Goal: Task Accomplishment & Management: Use online tool/utility

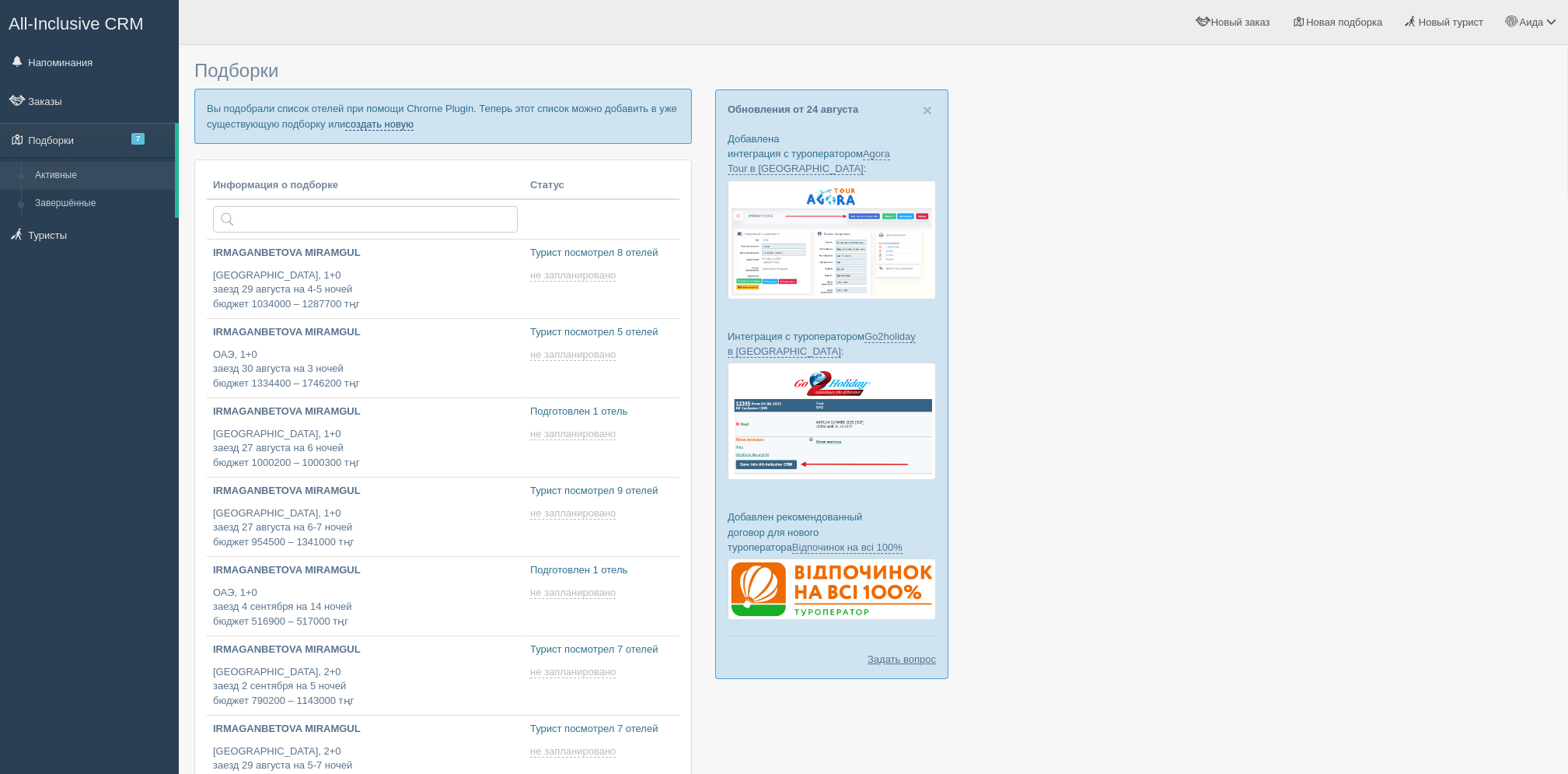
click at [405, 125] on link "создать новую" at bounding box center [380, 124] width 68 height 13
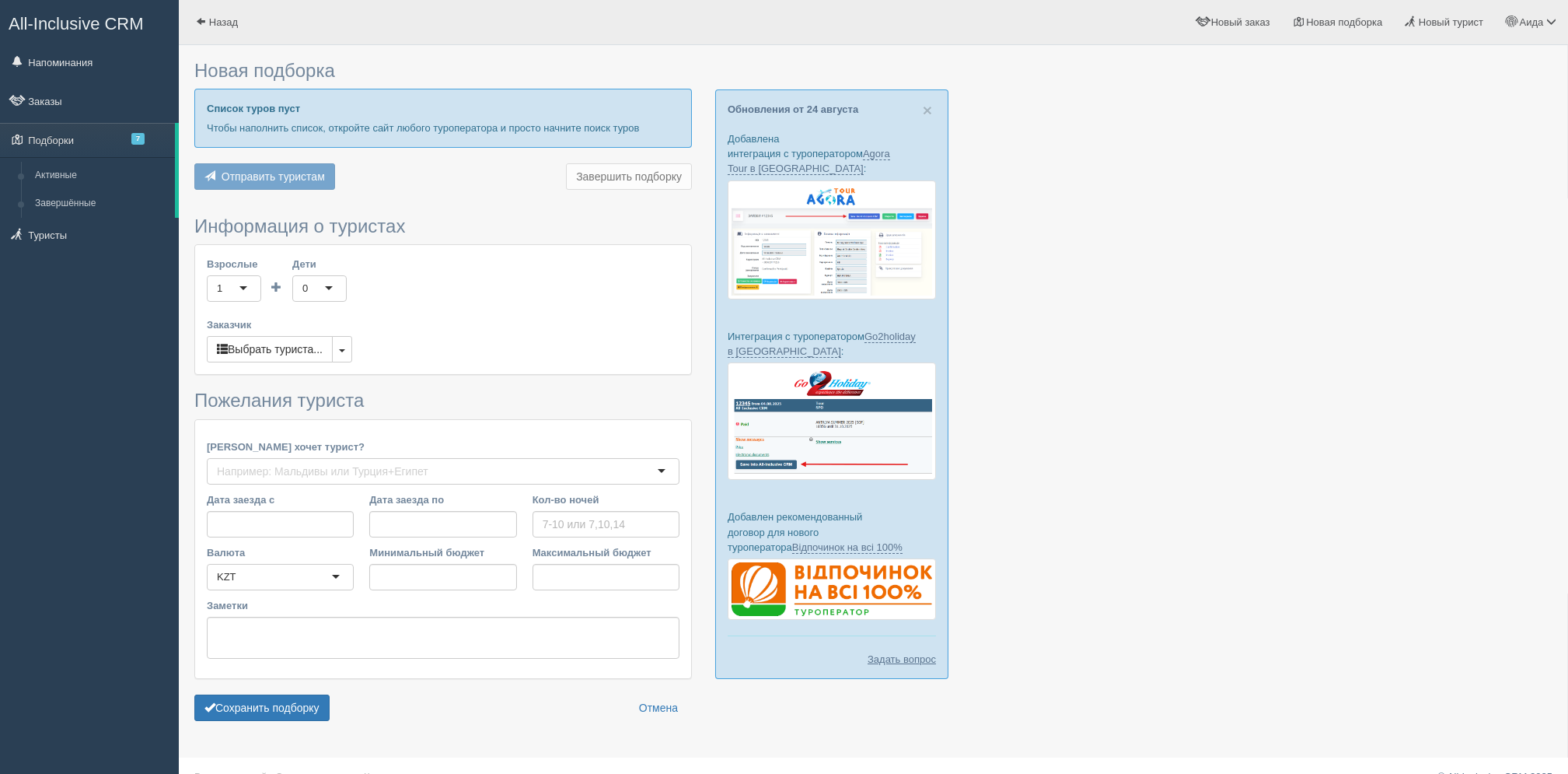
type input "7"
type input "615800"
type input "828400"
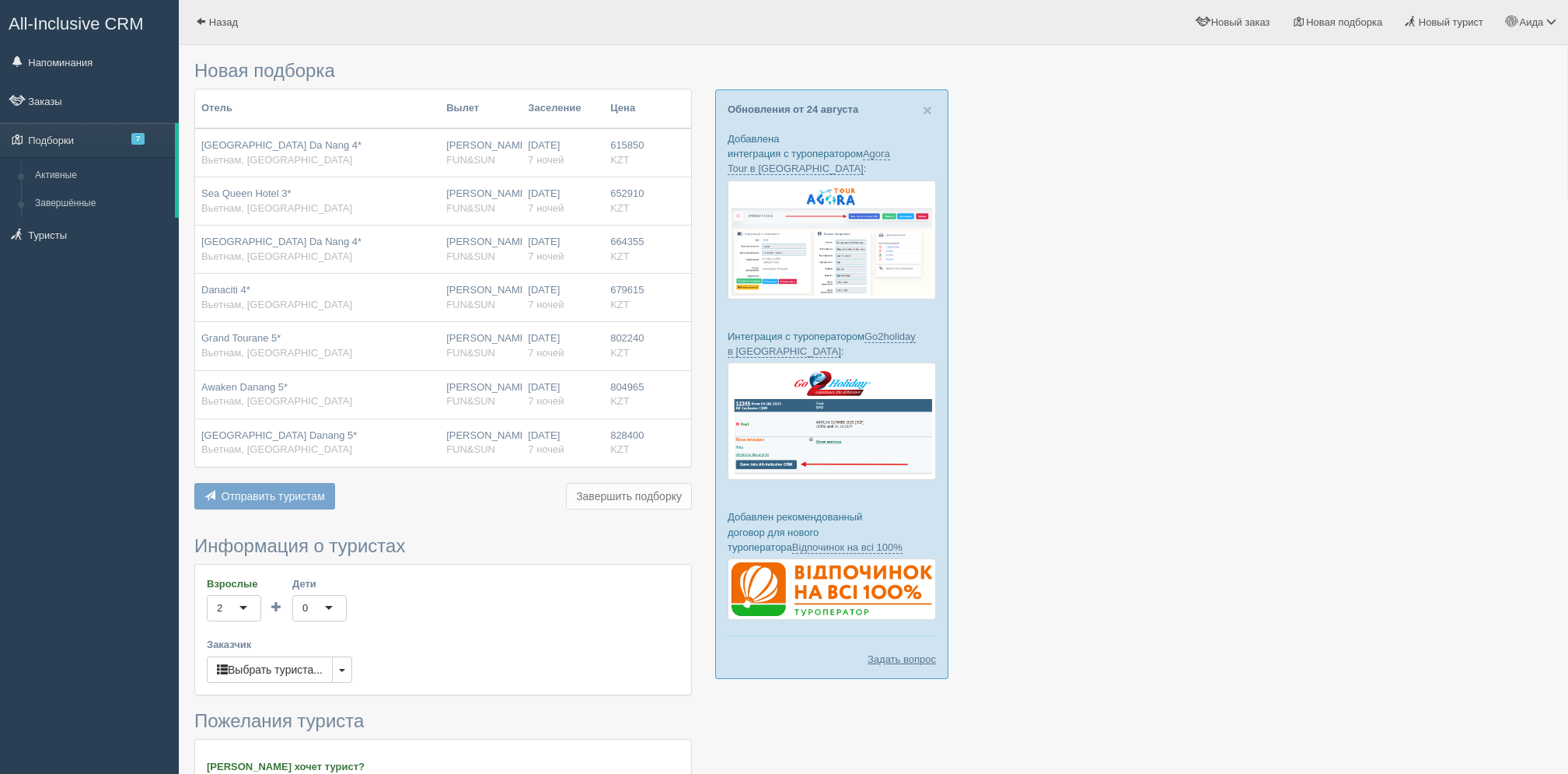
drag, startPoint x: 1562, startPoint y: 198, endPoint x: 1561, endPoint y: 221, distance: 23.0
click at [1561, 221] on div "Новая подборка Отель Вылет Заселение Цена Sea Light Hotel Da Nang 4* Вьетнам, Д…" at bounding box center [873, 558] width 1389 height 1118
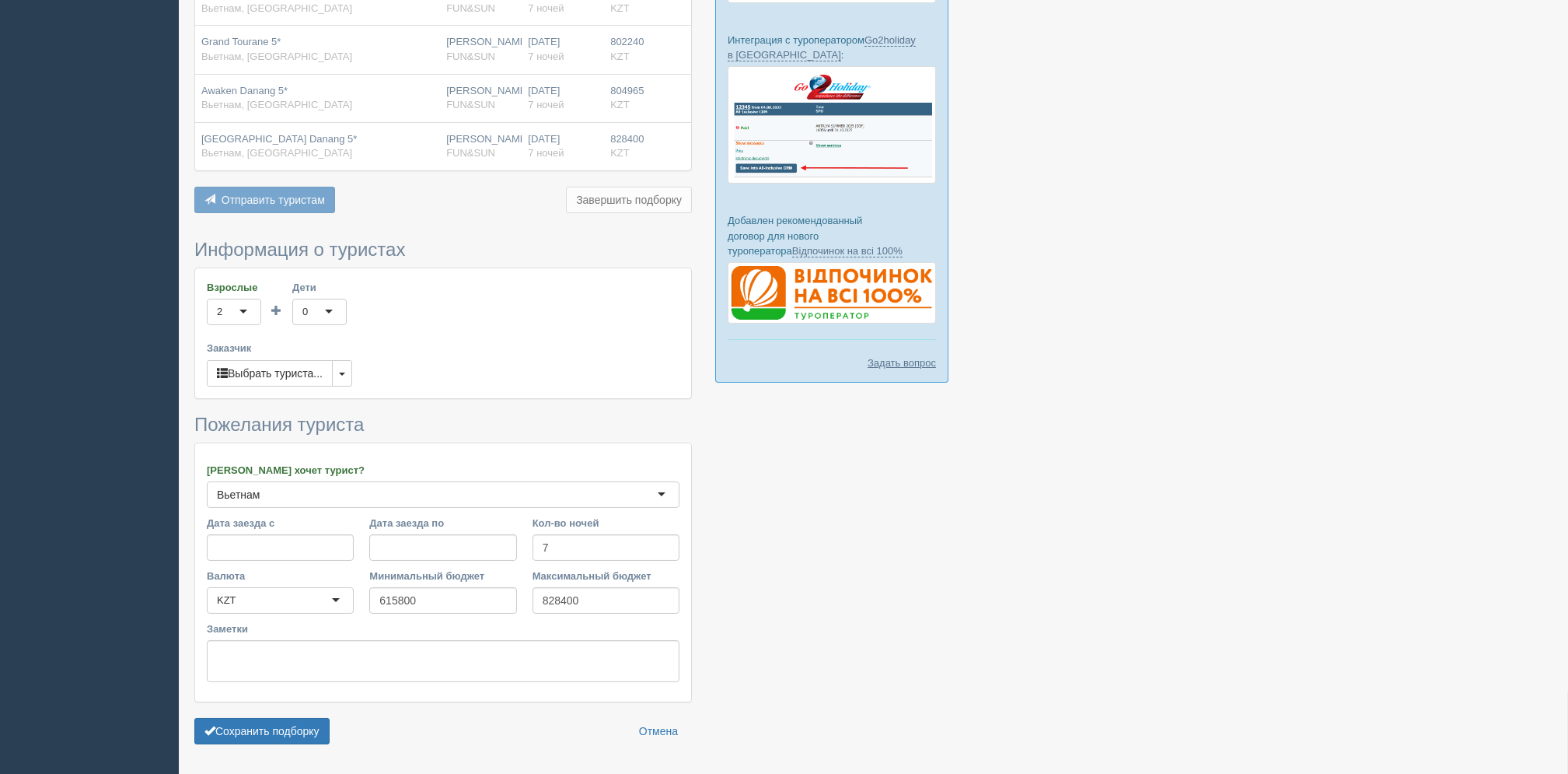
scroll to position [307, 0]
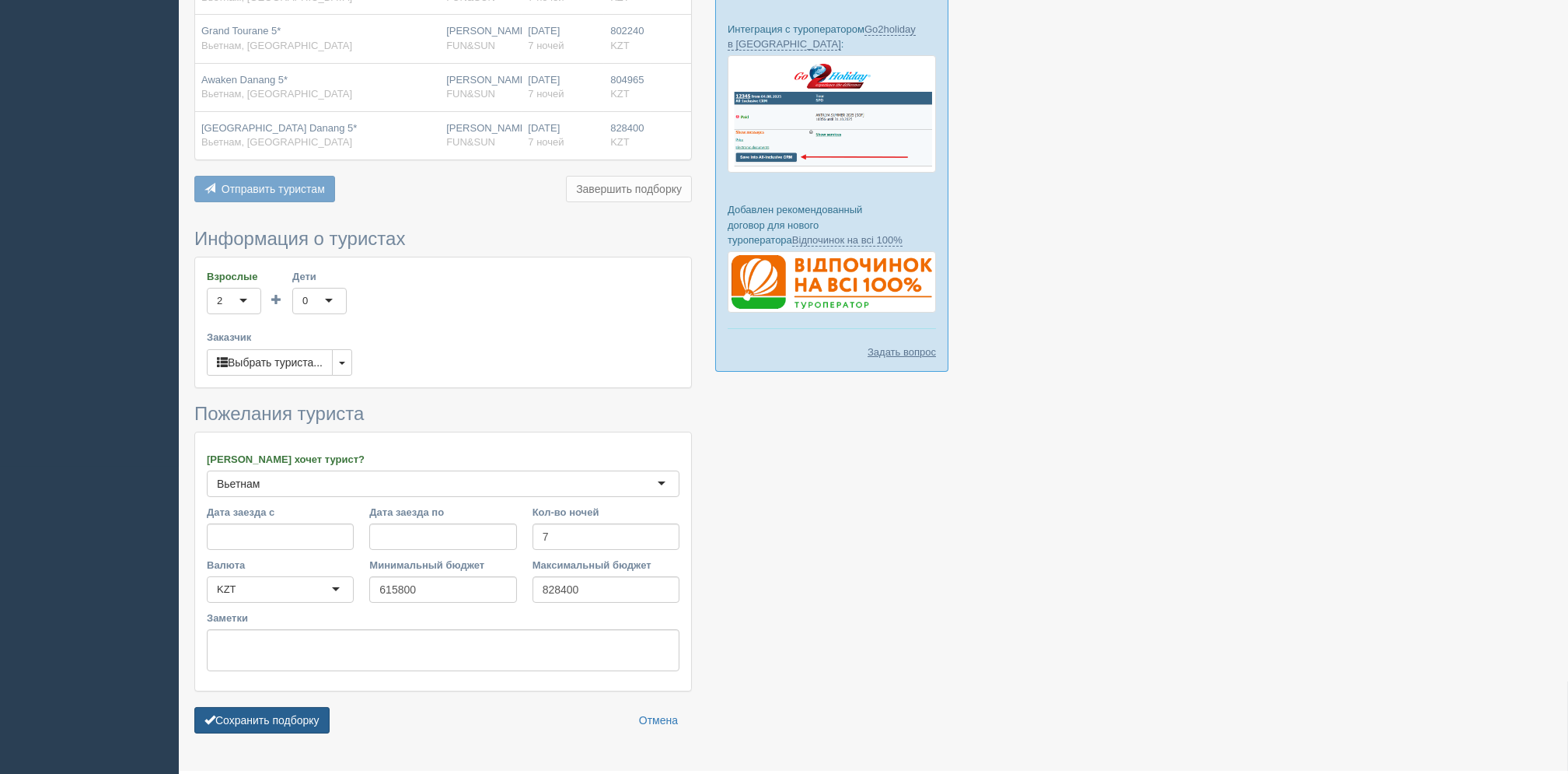
click at [293, 716] on button "Сохранить подборку" at bounding box center [262, 720] width 135 height 27
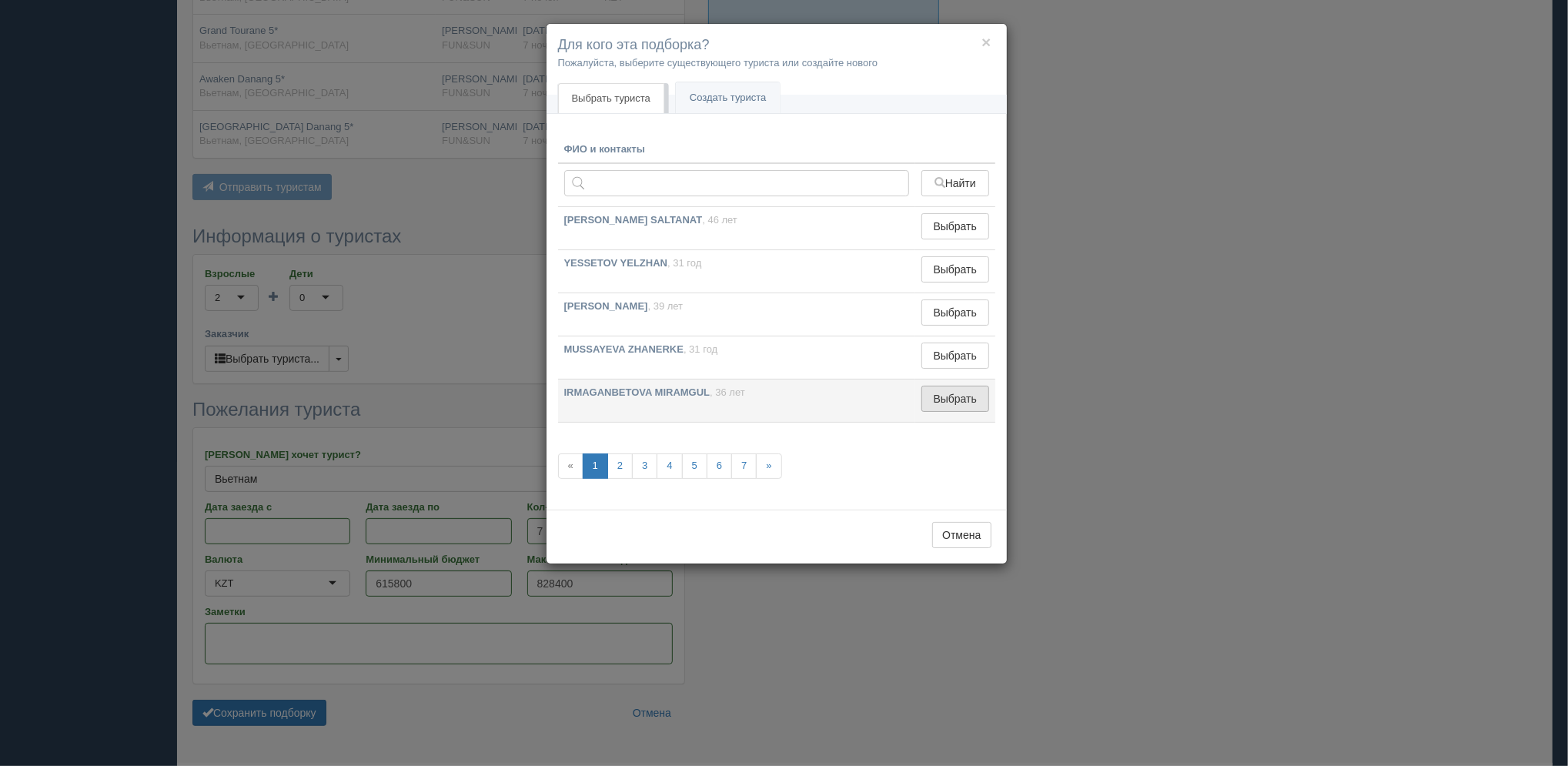
click at [955, 407] on button "Выбрать" at bounding box center [954, 399] width 67 height 26
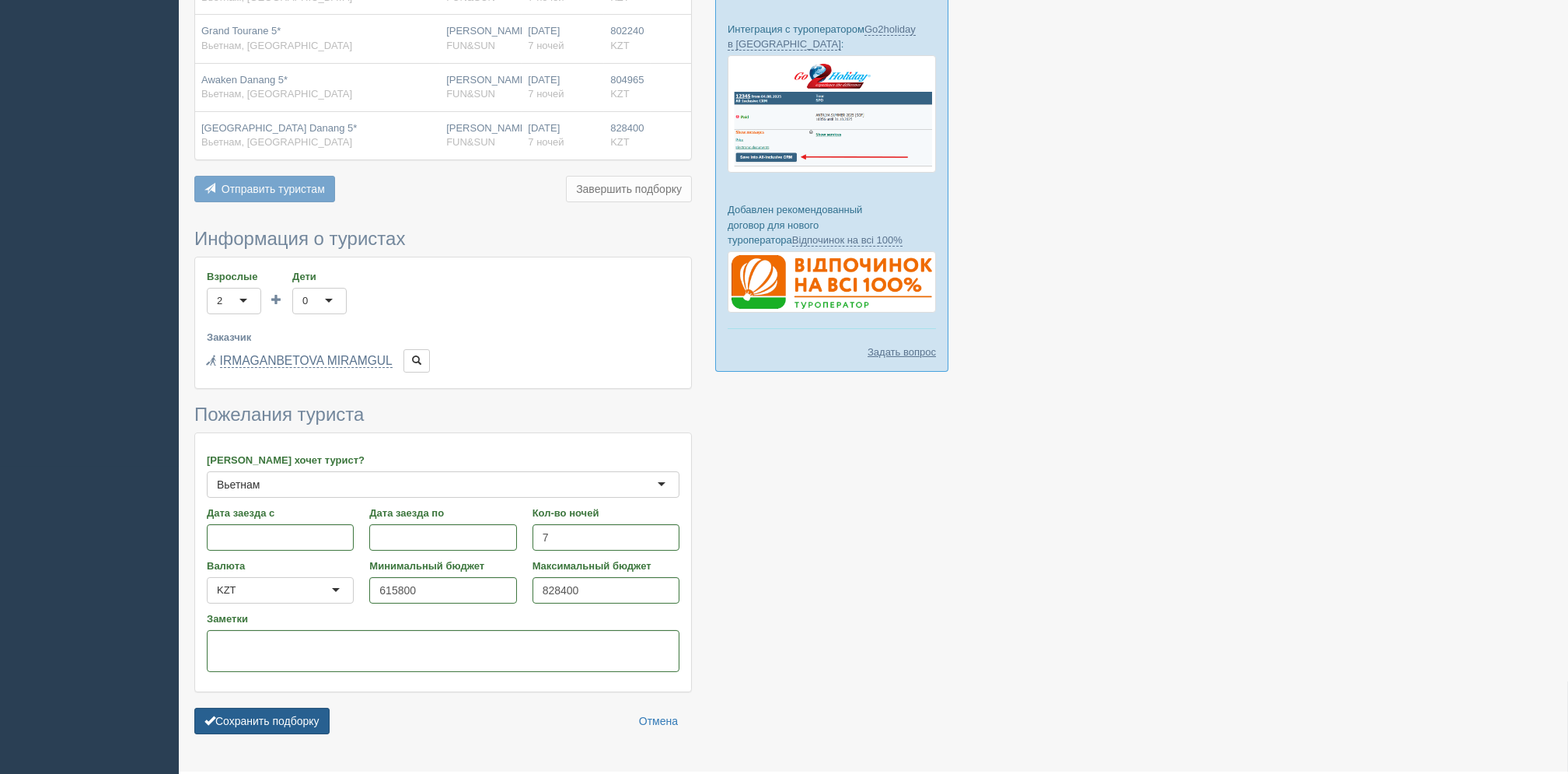
click at [282, 719] on button "Сохранить подборку" at bounding box center [262, 721] width 135 height 27
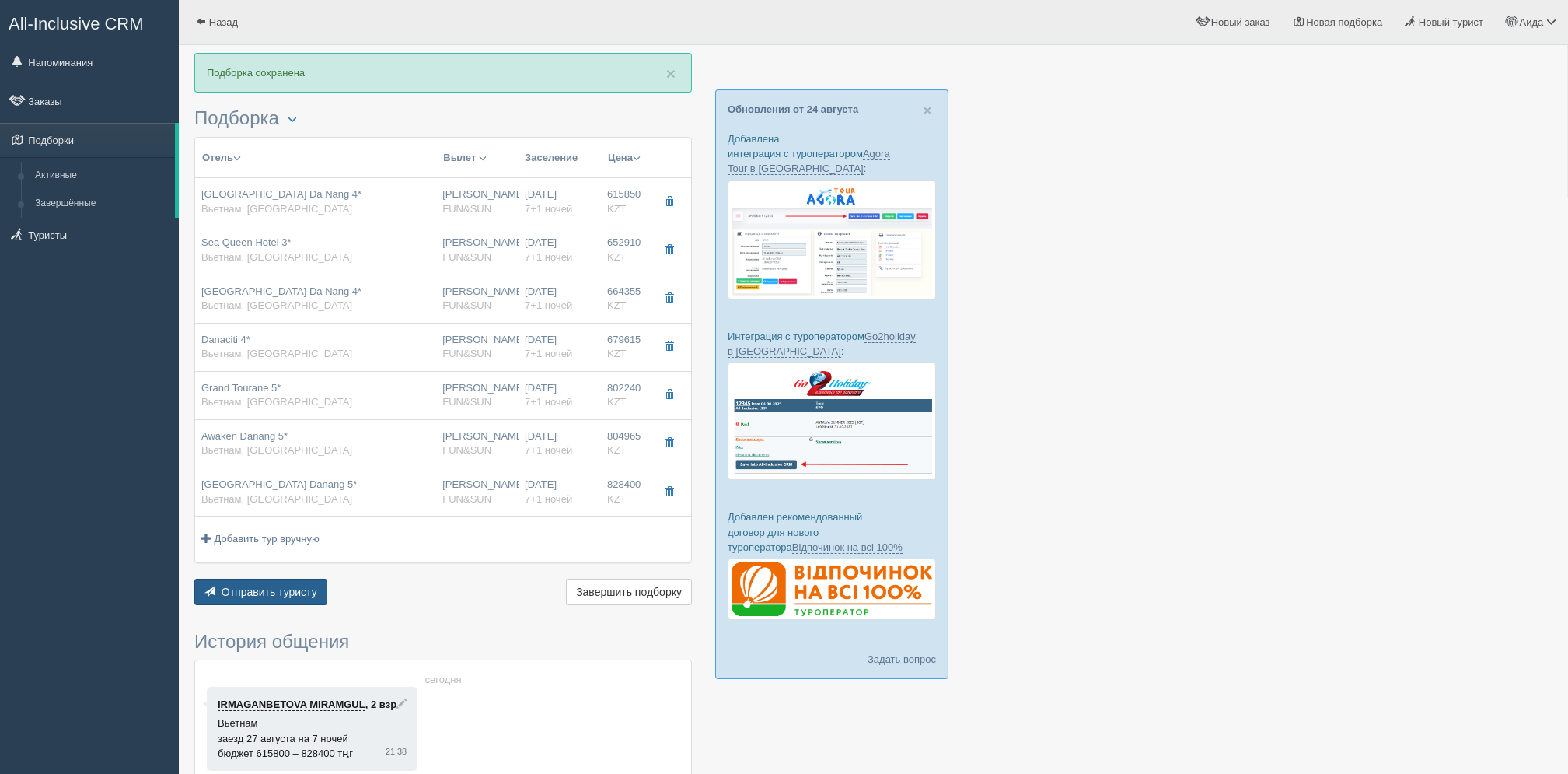
click at [308, 594] on span "Отправить туристу" at bounding box center [270, 592] width 96 height 13
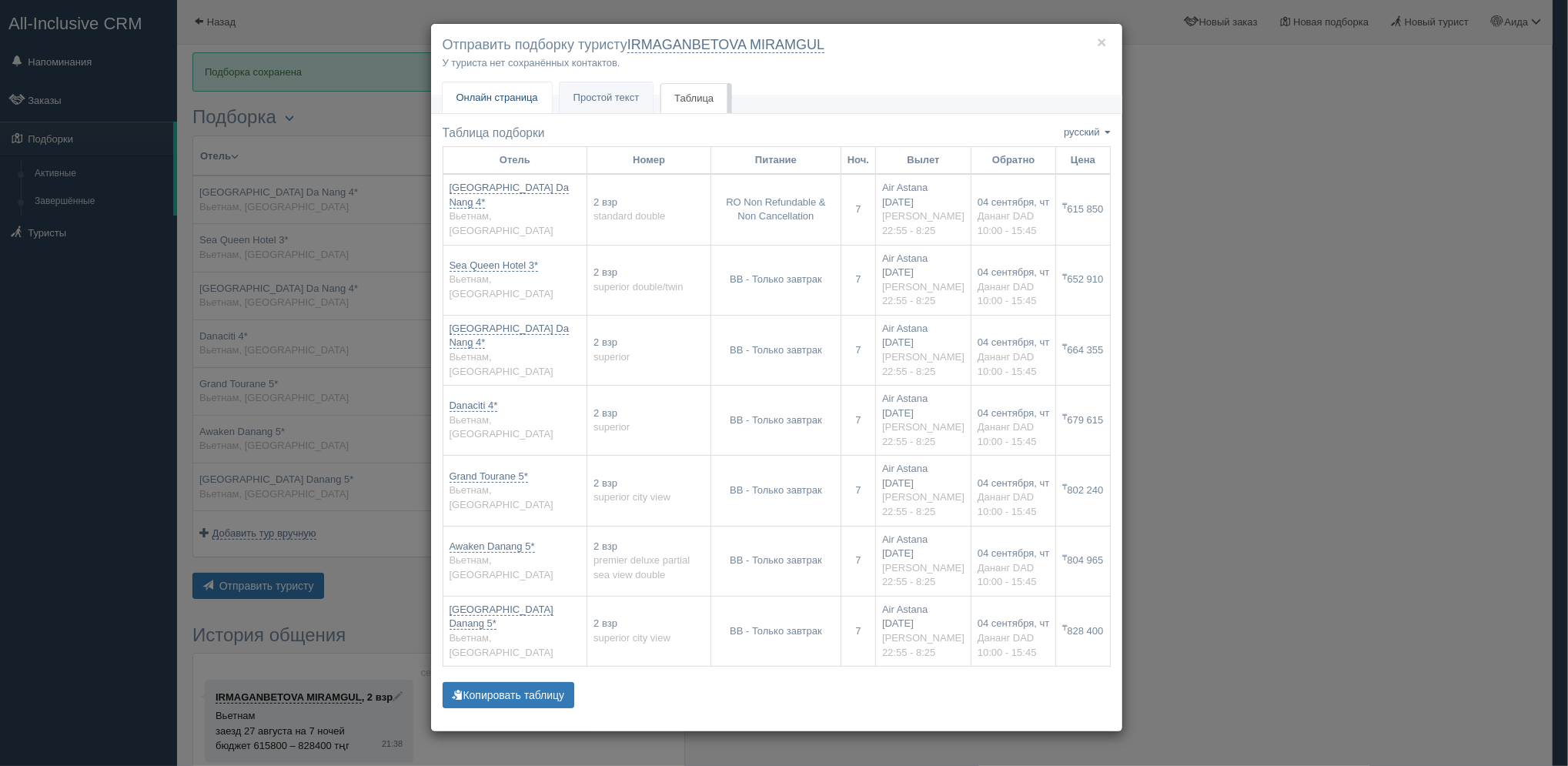
click at [523, 102] on span "Онлайн страница" at bounding box center [496, 97] width 81 height 12
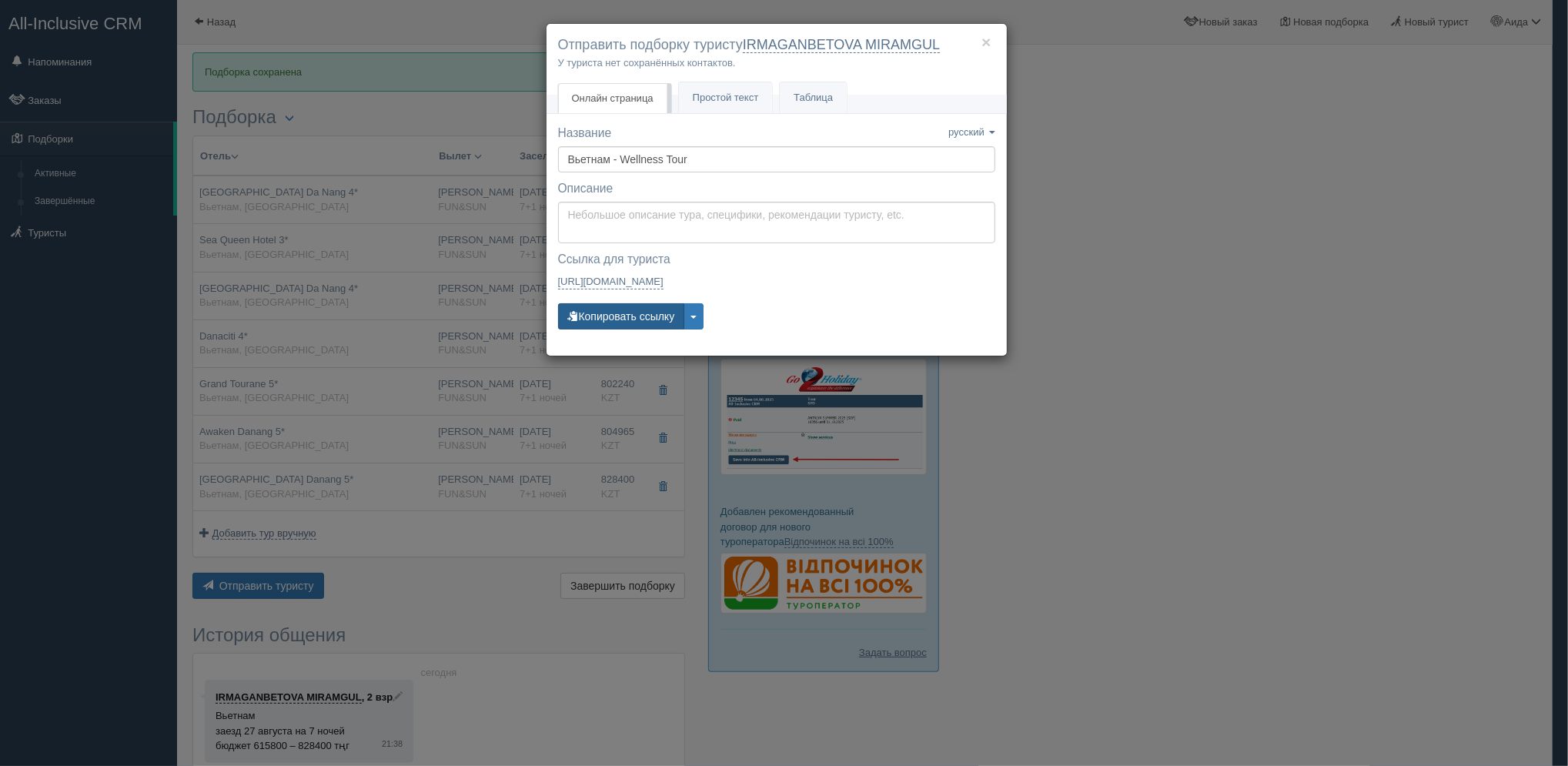
click at [609, 321] on button "Копировать ссылку" at bounding box center [621, 316] width 127 height 26
